Goal: Task Accomplishment & Management: Complete application form

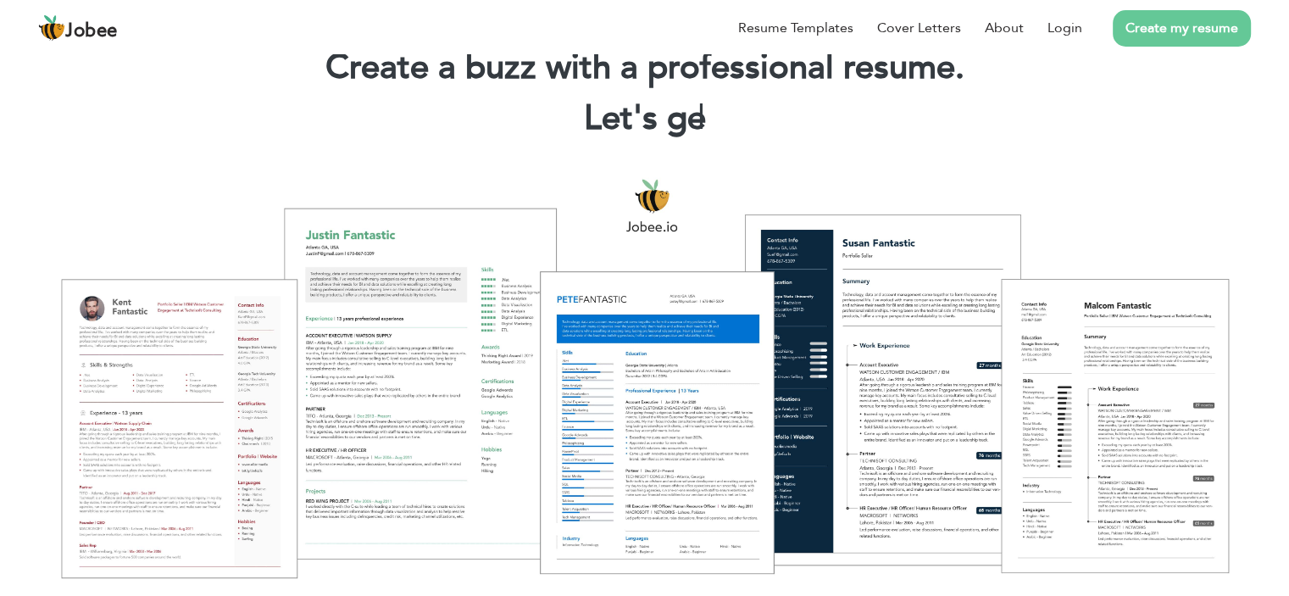
scroll to position [85, 0]
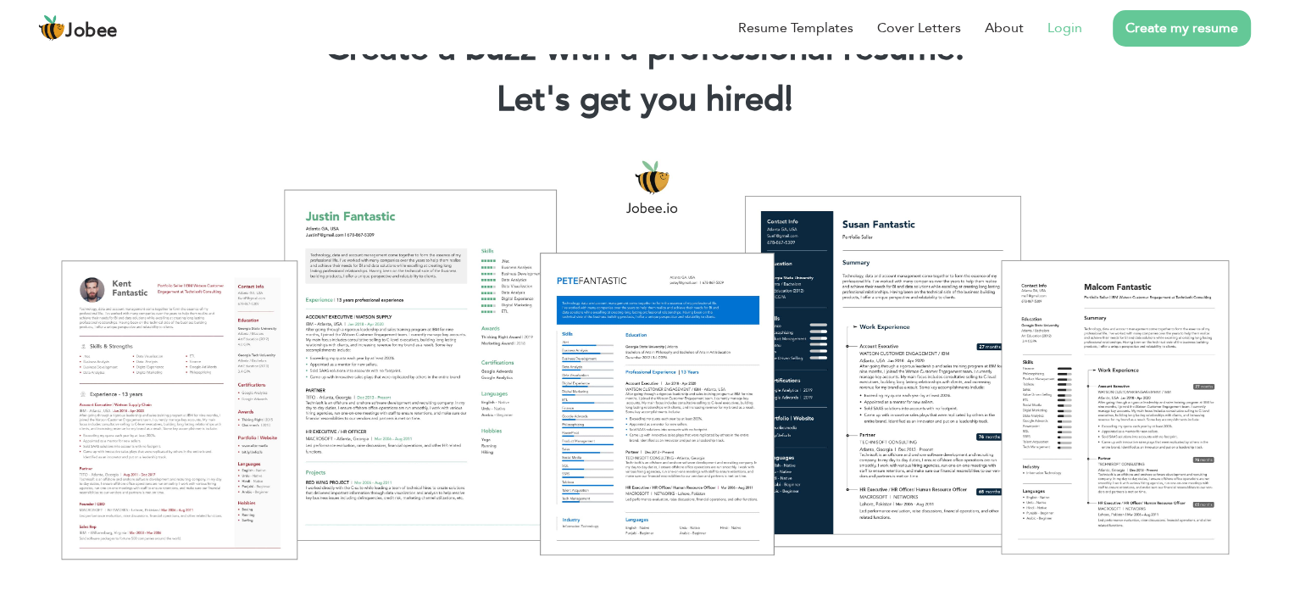
click at [1071, 29] on link "Login" at bounding box center [1065, 28] width 35 height 20
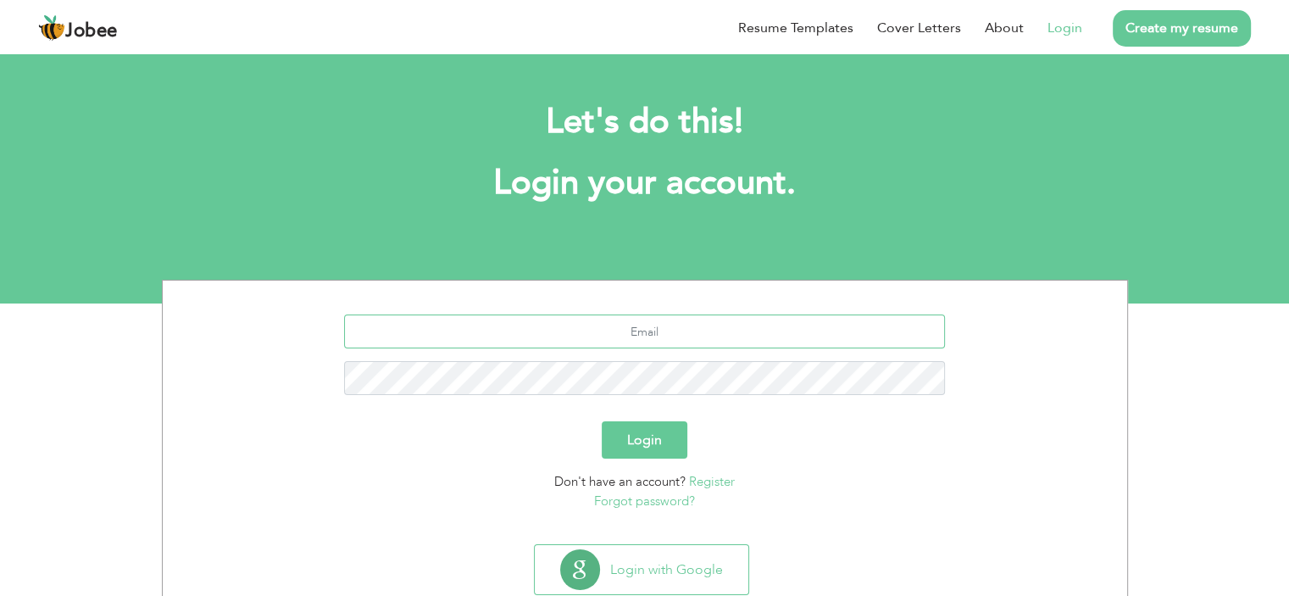
click at [637, 326] on input "text" at bounding box center [644, 332] width 601 height 34
type input "[EMAIL_ADDRESS][DOMAIN_NAME]"
click at [602, 421] on button "Login" at bounding box center [645, 439] width 86 height 37
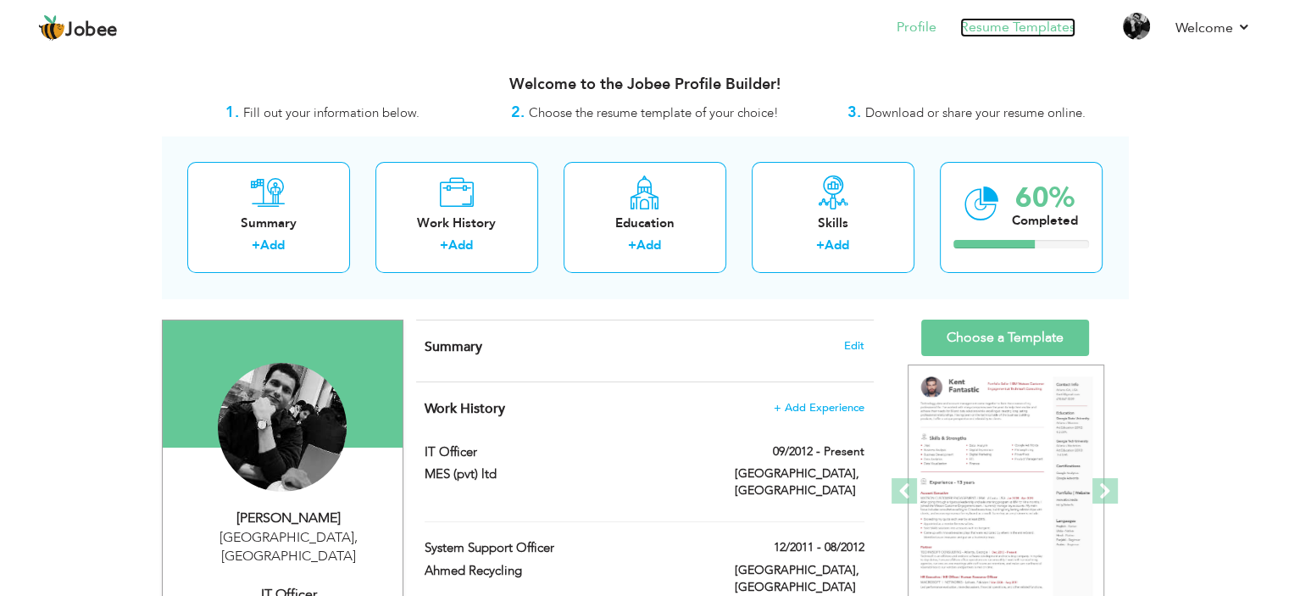
click at [1038, 18] on link "Resume Templates" at bounding box center [1018, 27] width 115 height 19
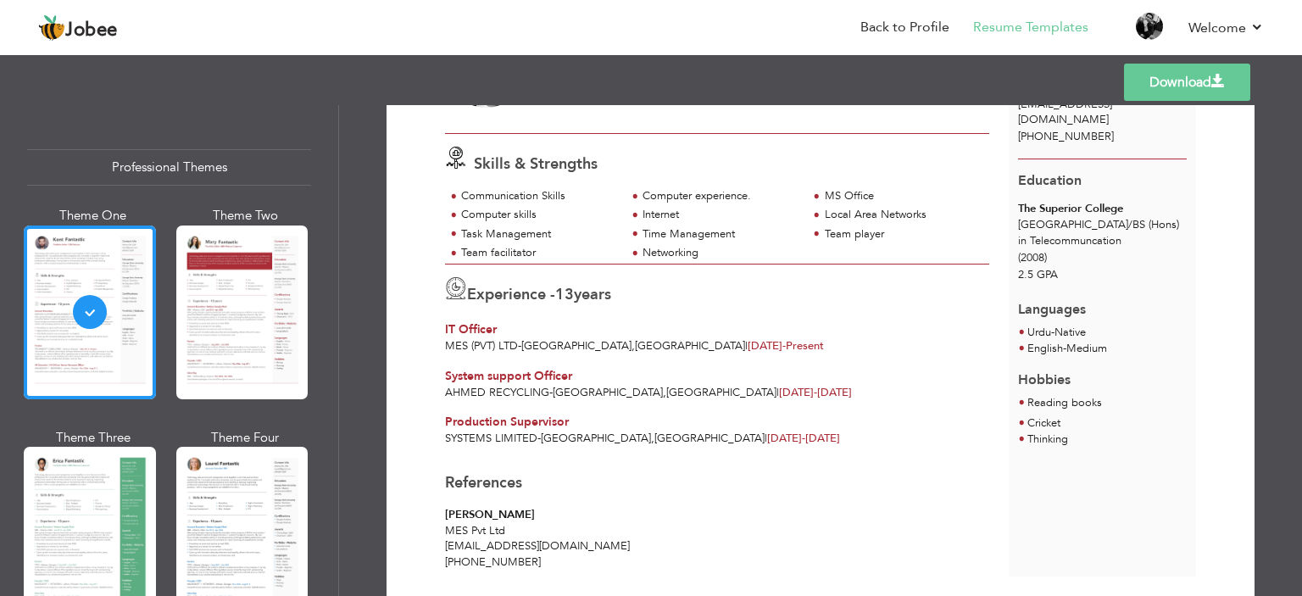
scroll to position [193, 0]
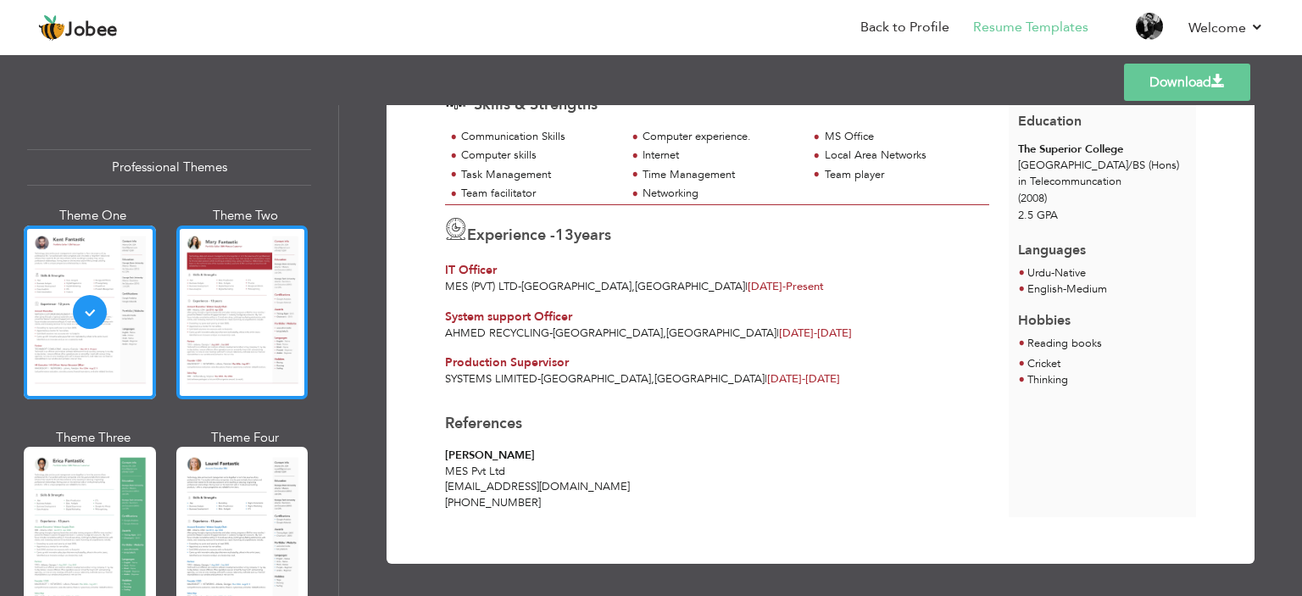
click at [228, 294] on div at bounding box center [242, 313] width 132 height 174
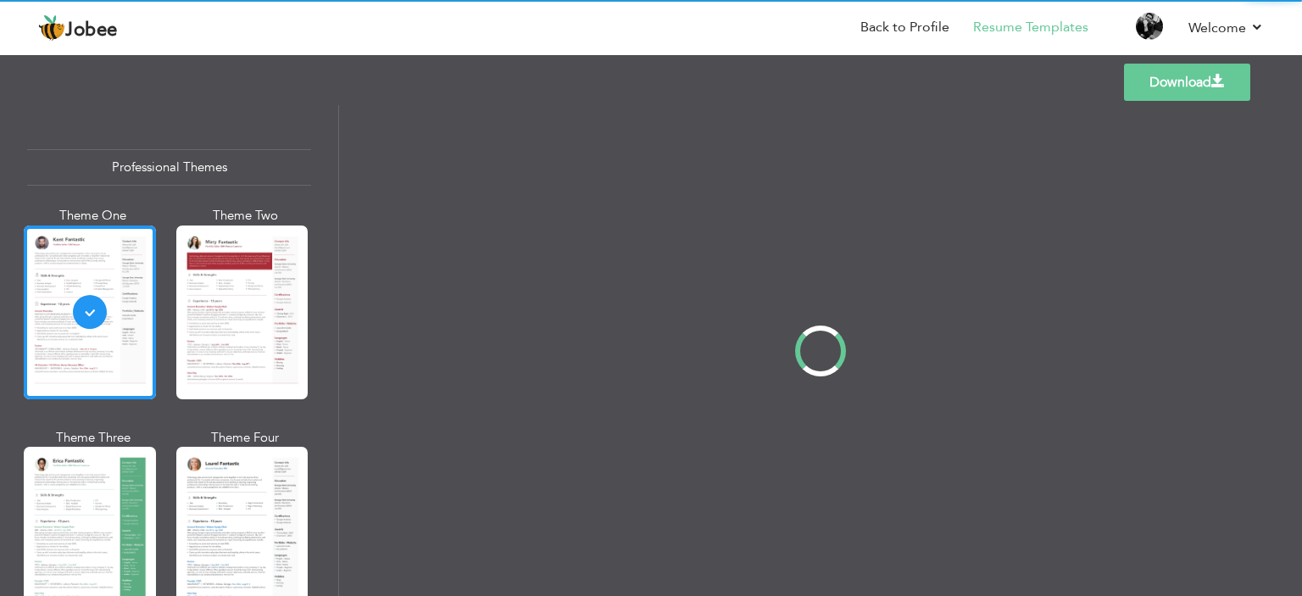
scroll to position [0, 0]
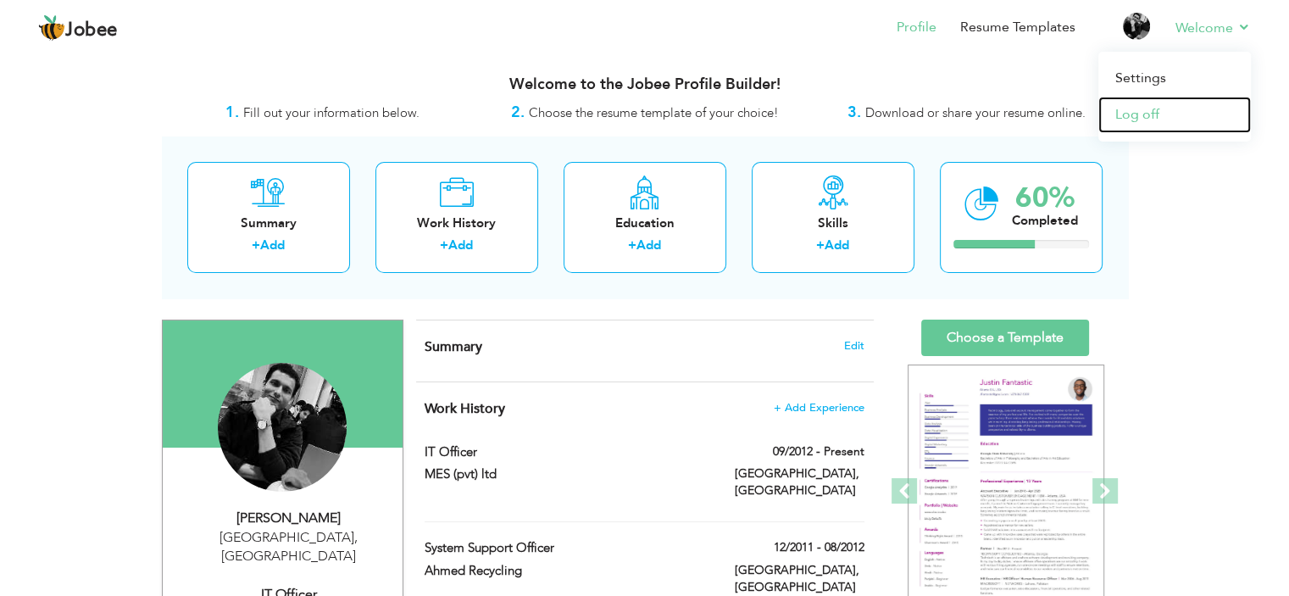
click at [1139, 114] on link "Log off" at bounding box center [1175, 115] width 153 height 36
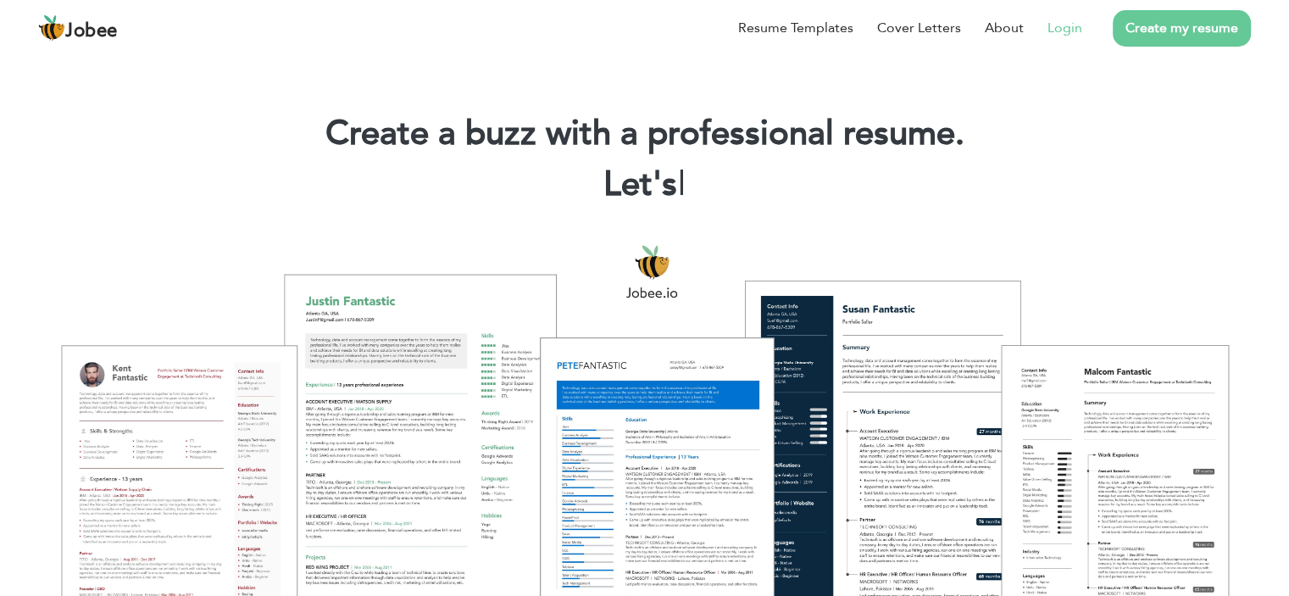
click at [1065, 26] on link "Login" at bounding box center [1065, 28] width 35 height 20
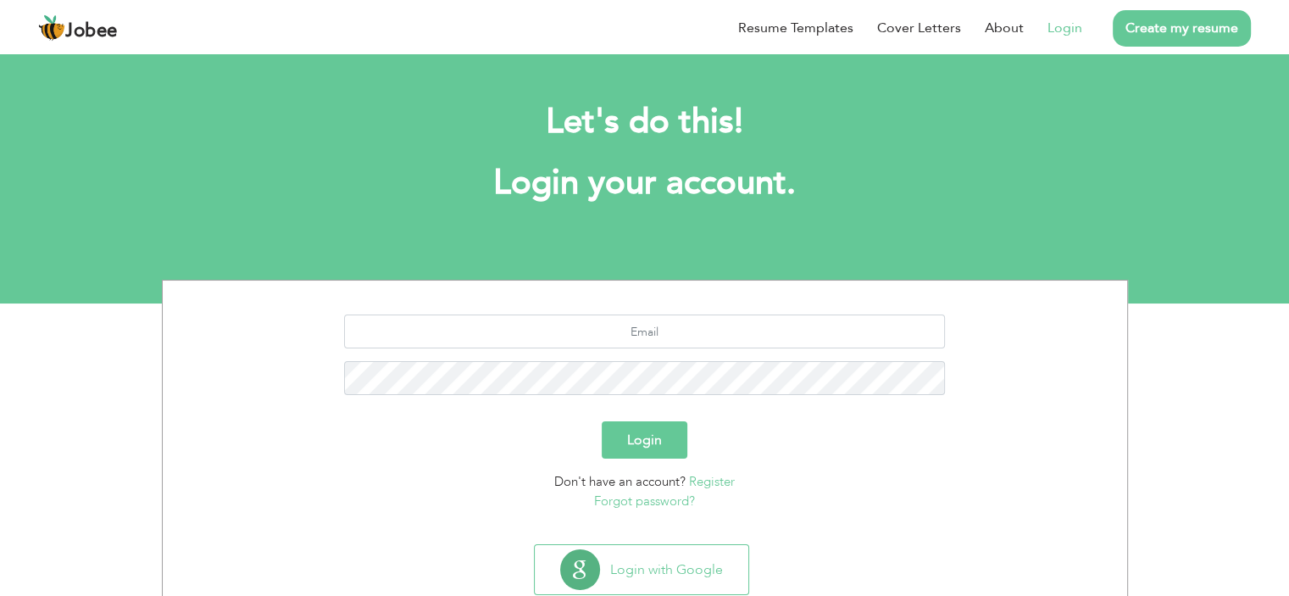
click at [720, 478] on link "Register" at bounding box center [712, 481] width 46 height 17
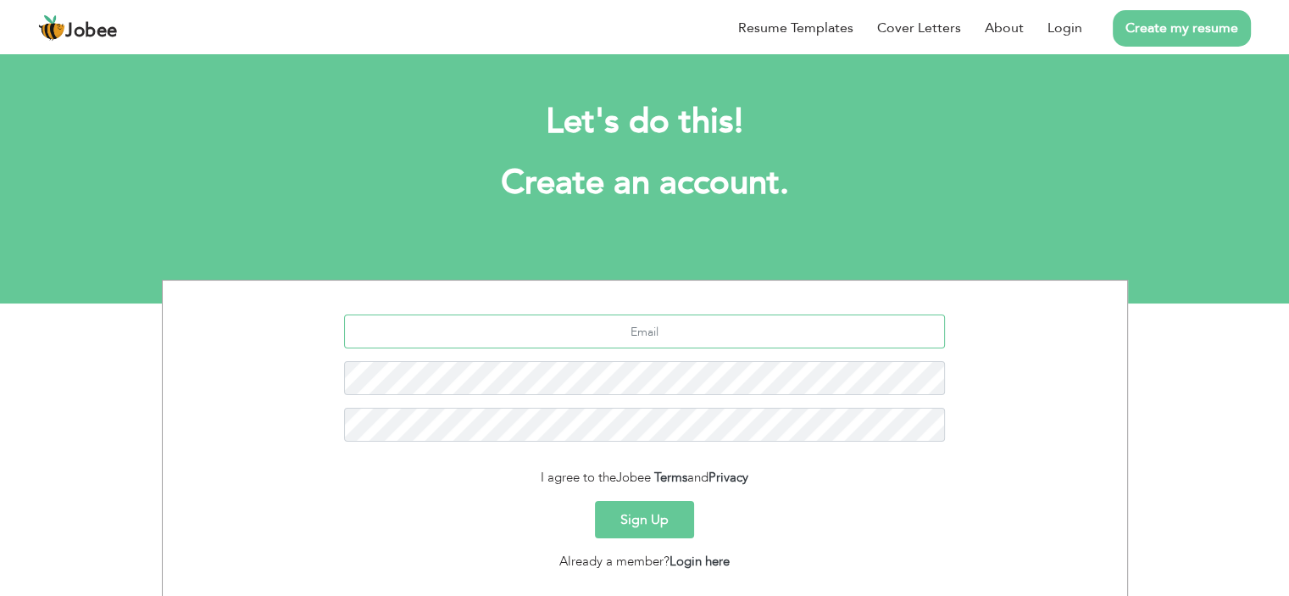
click at [610, 331] on input "text" at bounding box center [644, 332] width 601 height 34
type input "mm.aleem@outlook.com"
click at [622, 512] on button "Sign Up" at bounding box center [644, 519] width 99 height 37
